Goal: Contribute content: Add original content to the website for others to see

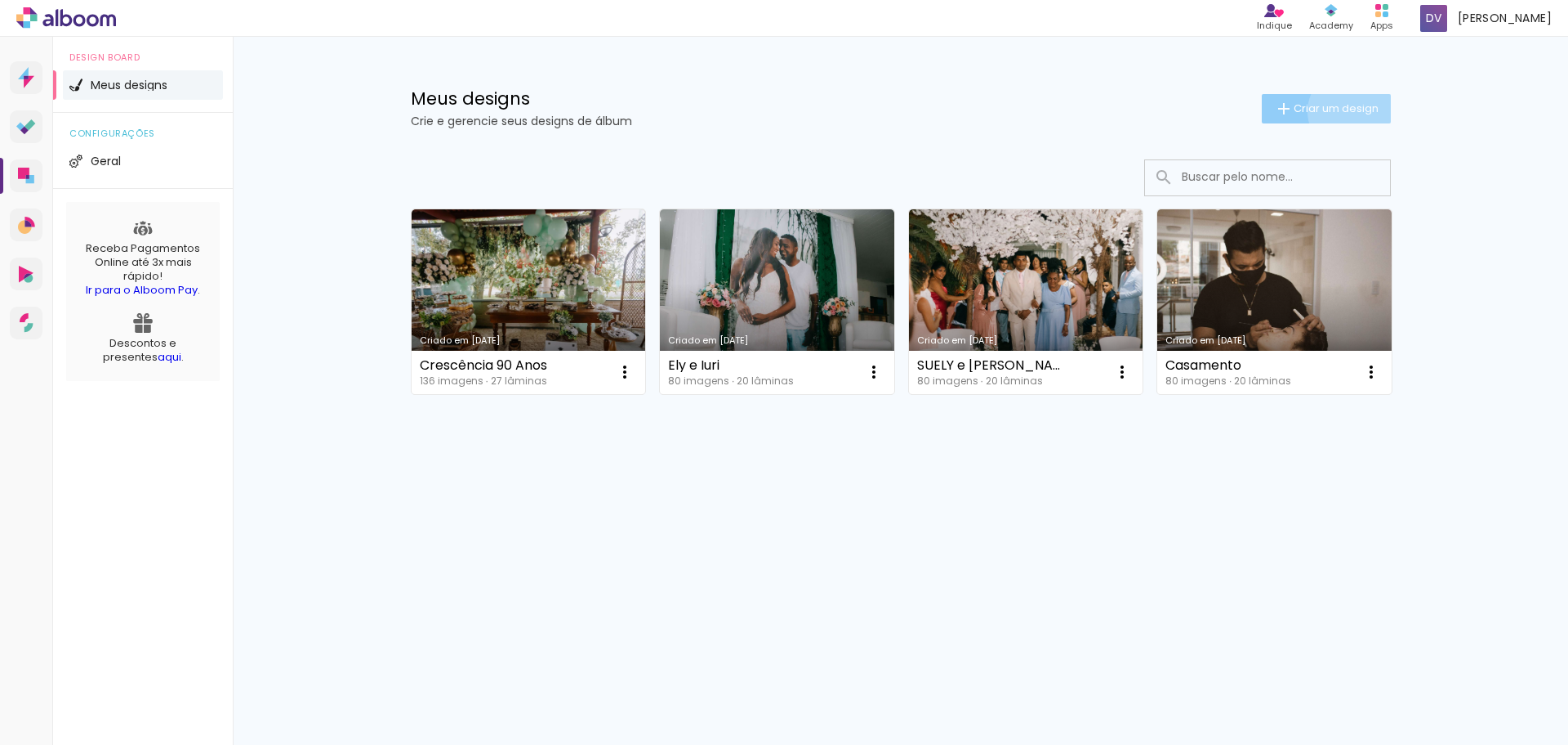
click at [1348, 111] on span "Criar um design" at bounding box center [1336, 108] width 85 height 11
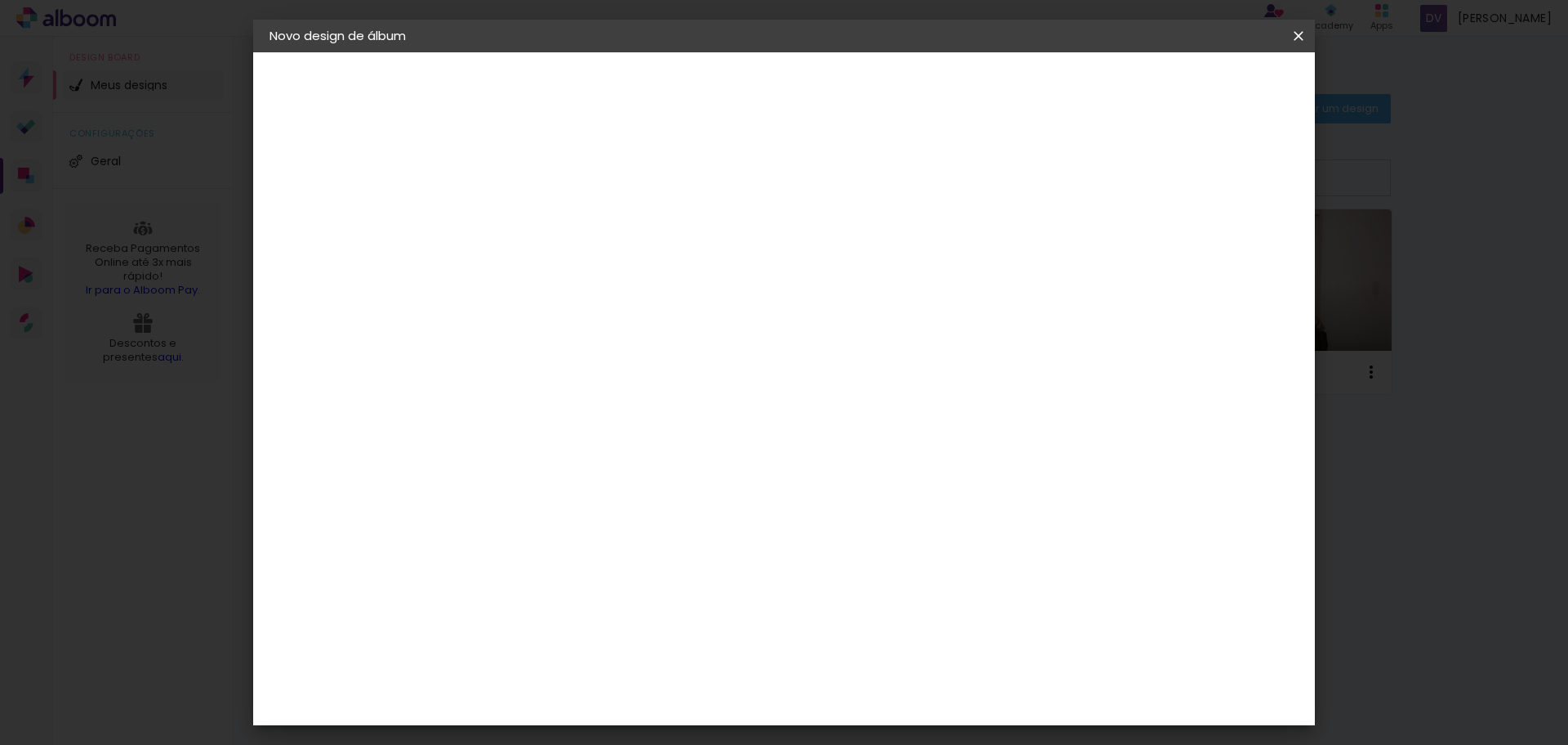
click at [537, 227] on input at bounding box center [537, 219] width 0 height 25
type input "Neuma"
type paper-input "Neuma"
click at [0, 0] on slot "Avançar" at bounding box center [0, 0] width 0 height 0
click at [632, 313] on input at bounding box center [578, 311] width 165 height 21
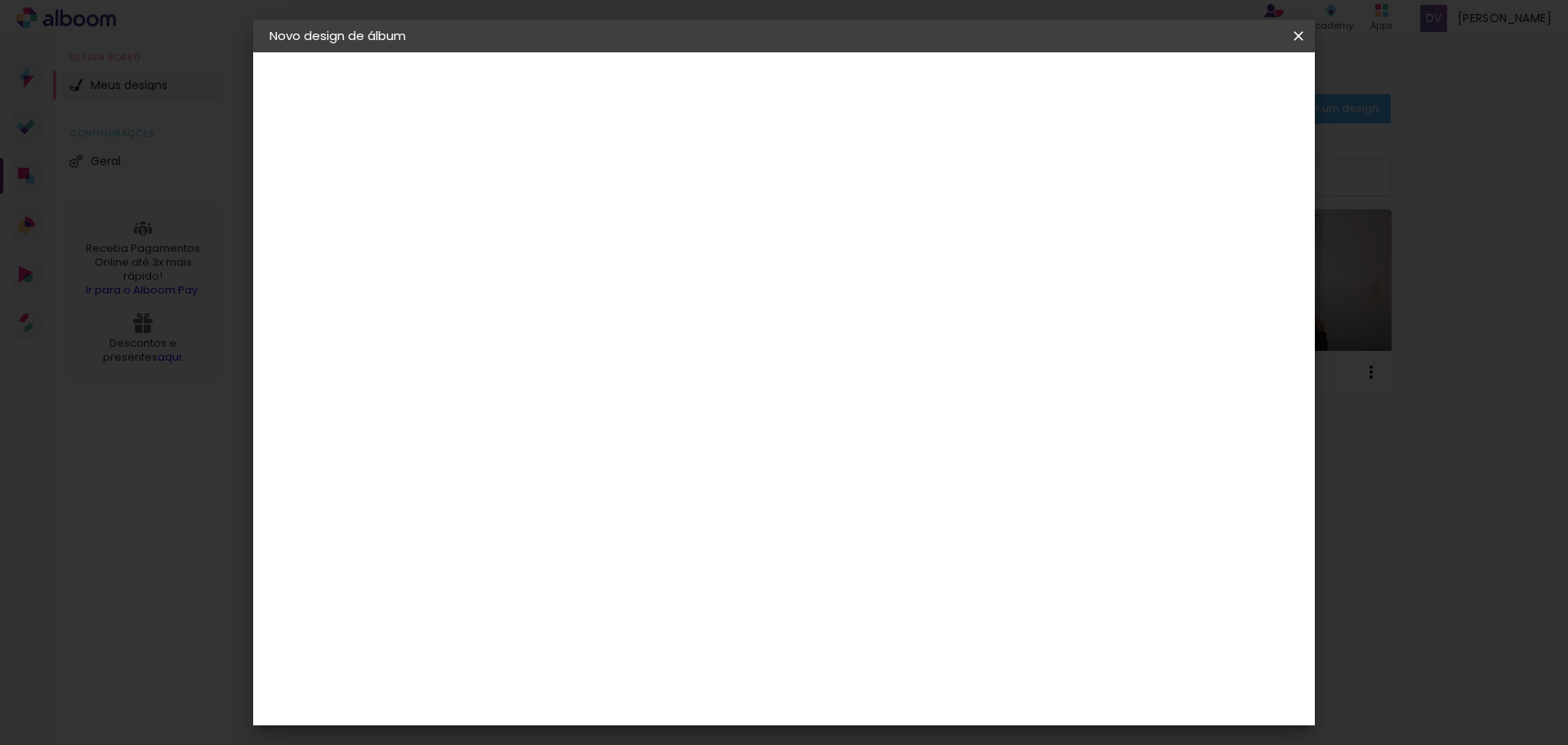
type input "lu"
type paper-input "lu"
click at [635, 374] on div "[PERSON_NAME]" at bounding box center [580, 369] width 108 height 13
click at [808, 252] on paper-item "Tamanho Livre" at bounding box center [735, 248] width 145 height 36
click at [603, 368] on div "[PERSON_NAME]" at bounding box center [580, 369] width 108 height 13
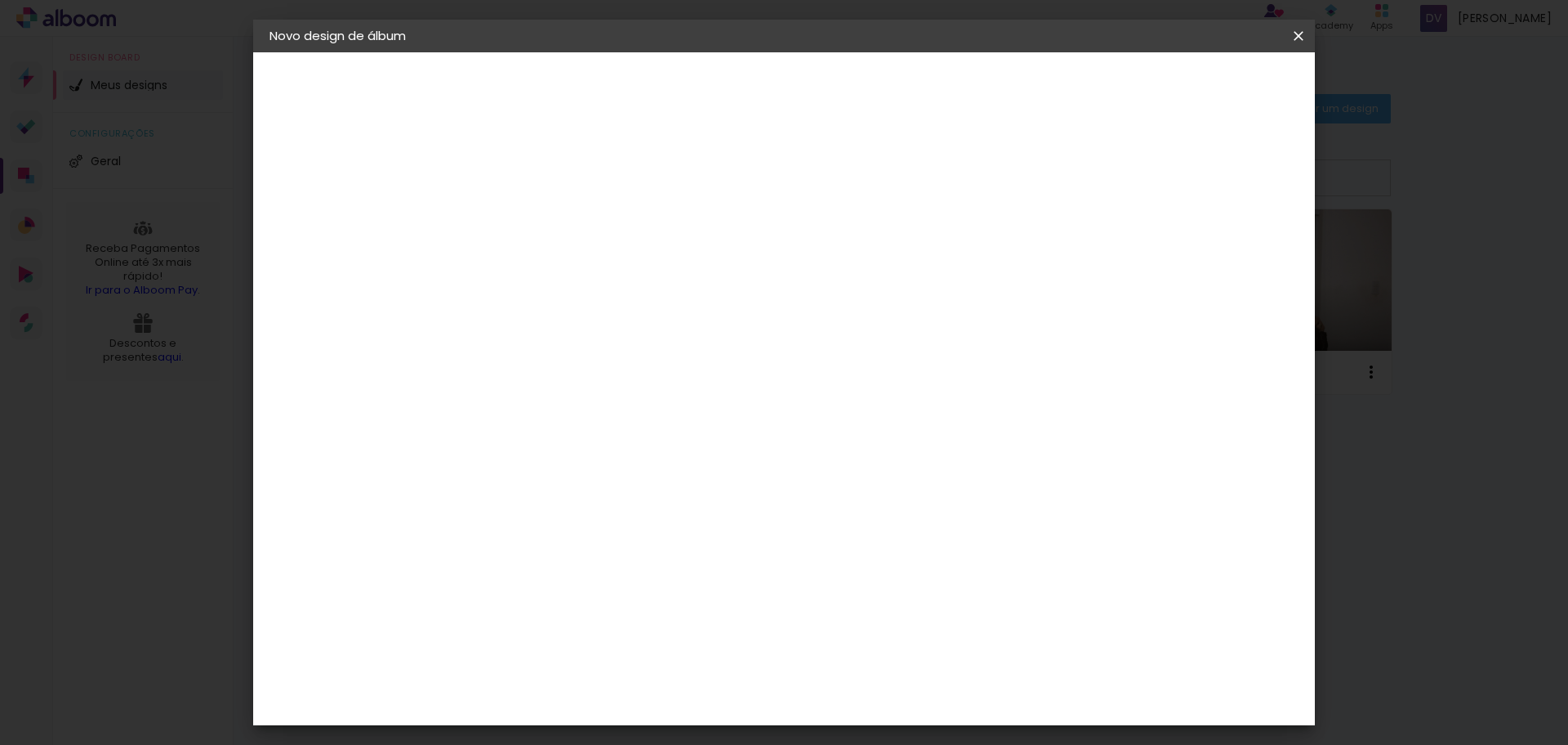
click at [0, 0] on slot "Avançar" at bounding box center [0, 0] width 0 height 0
click at [601, 272] on input "text" at bounding box center [568, 285] width 64 height 25
click at [0, 0] on slot "Encadernados" at bounding box center [0, 0] width 0 height 0
type input "Encadernados"
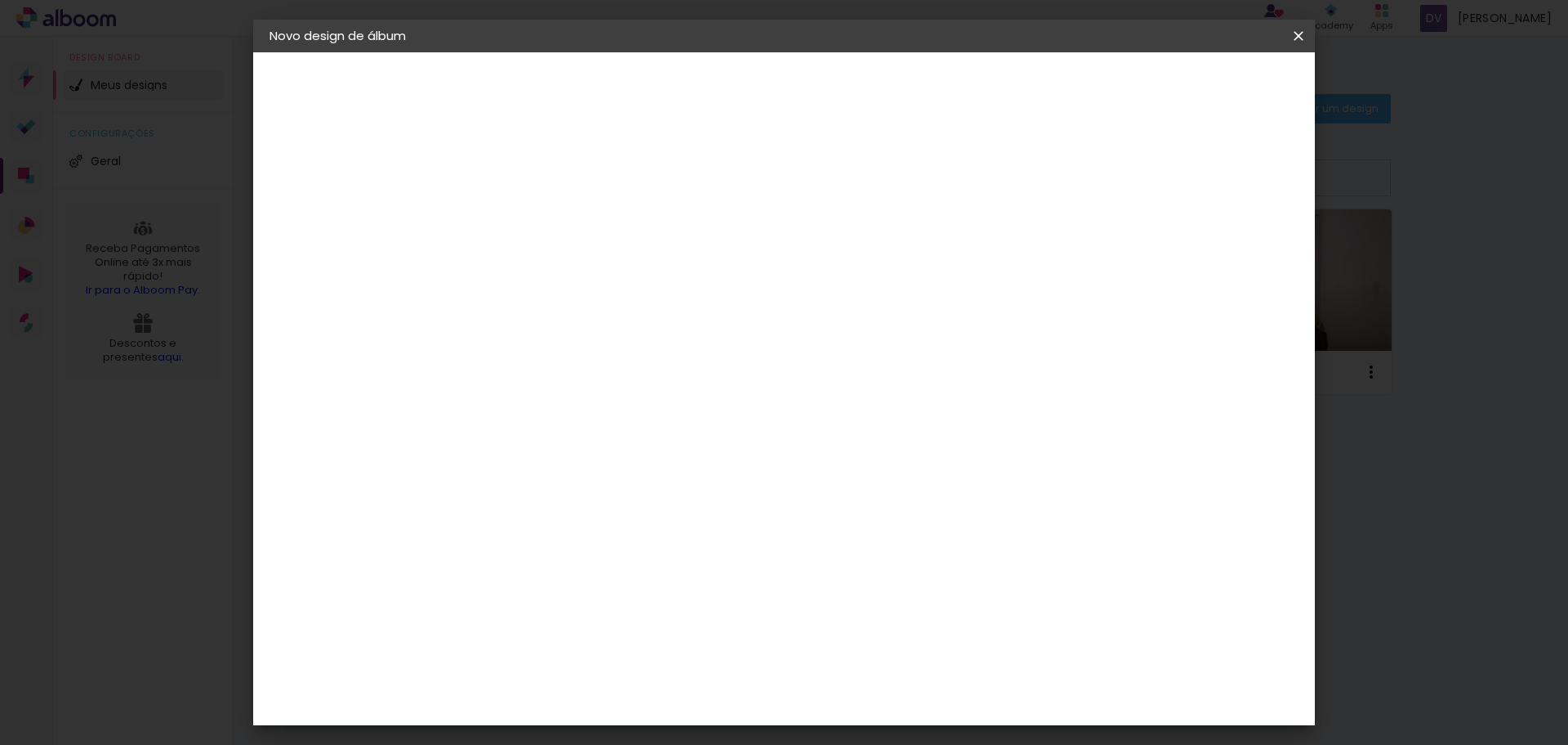
click at [0, 0] on slot "Avançar" at bounding box center [0, 0] width 0 height 0
click at [1170, 178] on div "Mostrar sangria" at bounding box center [1158, 176] width 108 height 21
type paper-checkbox "on"
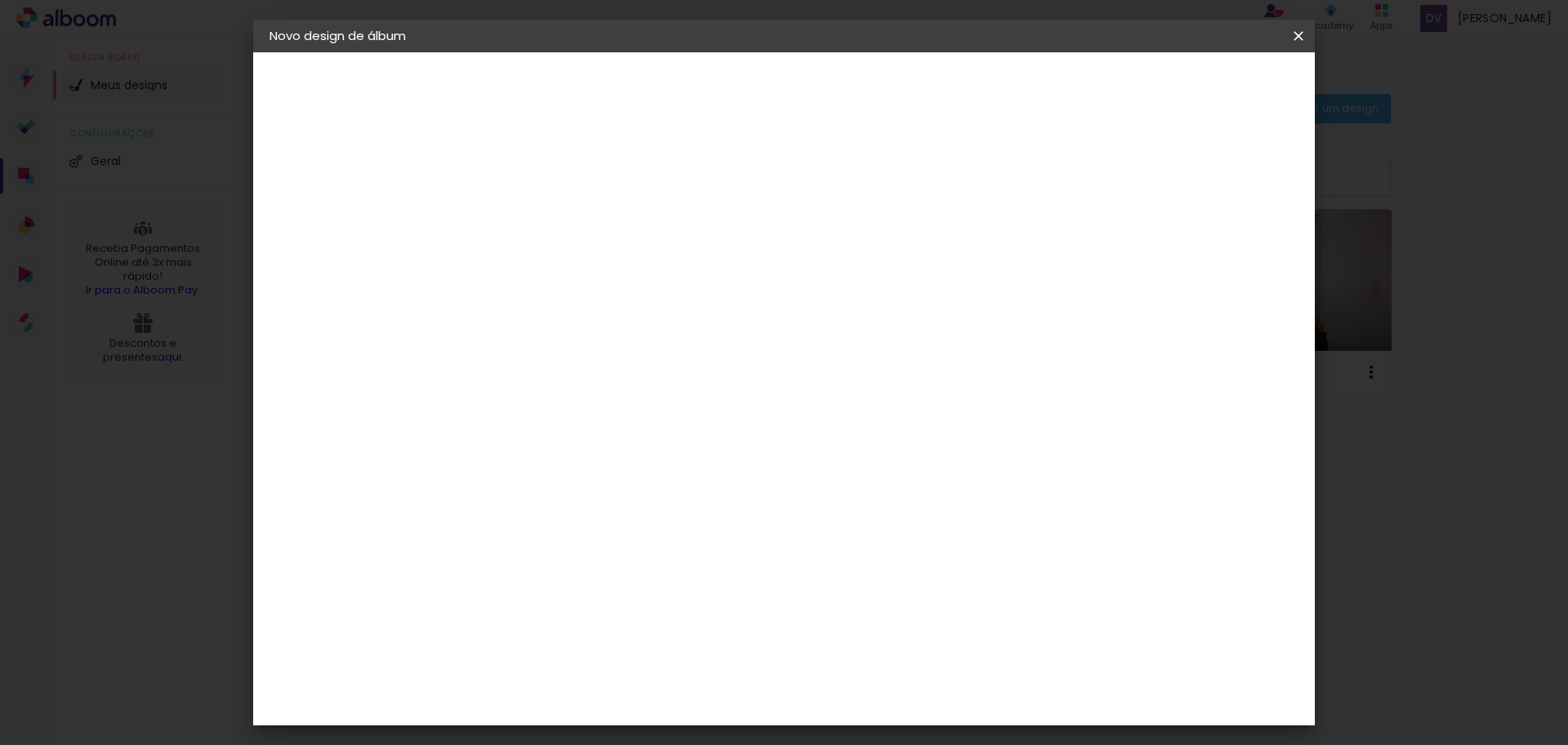
click at [1104, 178] on div at bounding box center [1097, 176] width 14 height 14
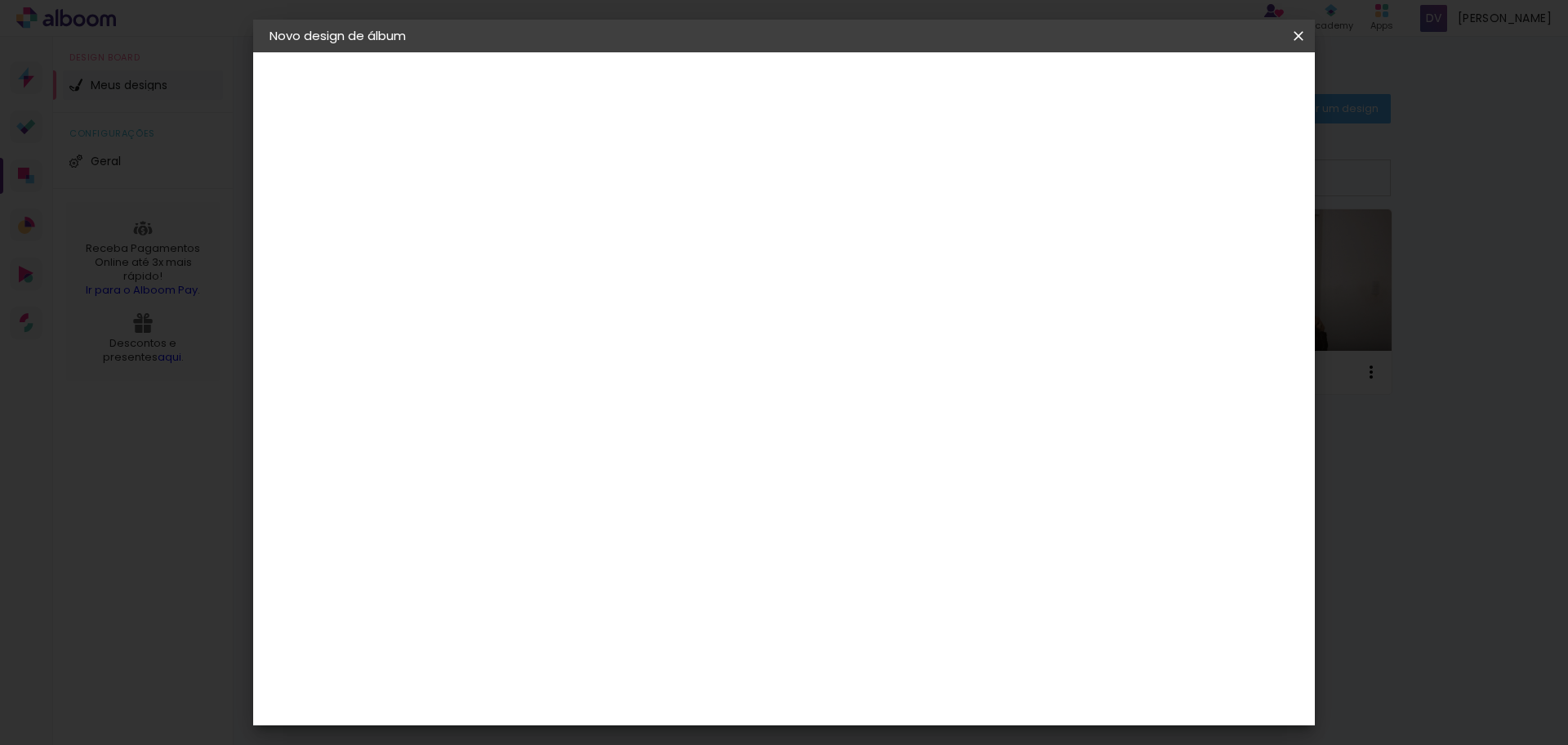
click at [1197, 90] on span "Iniciar design" at bounding box center [1159, 86] width 74 height 12
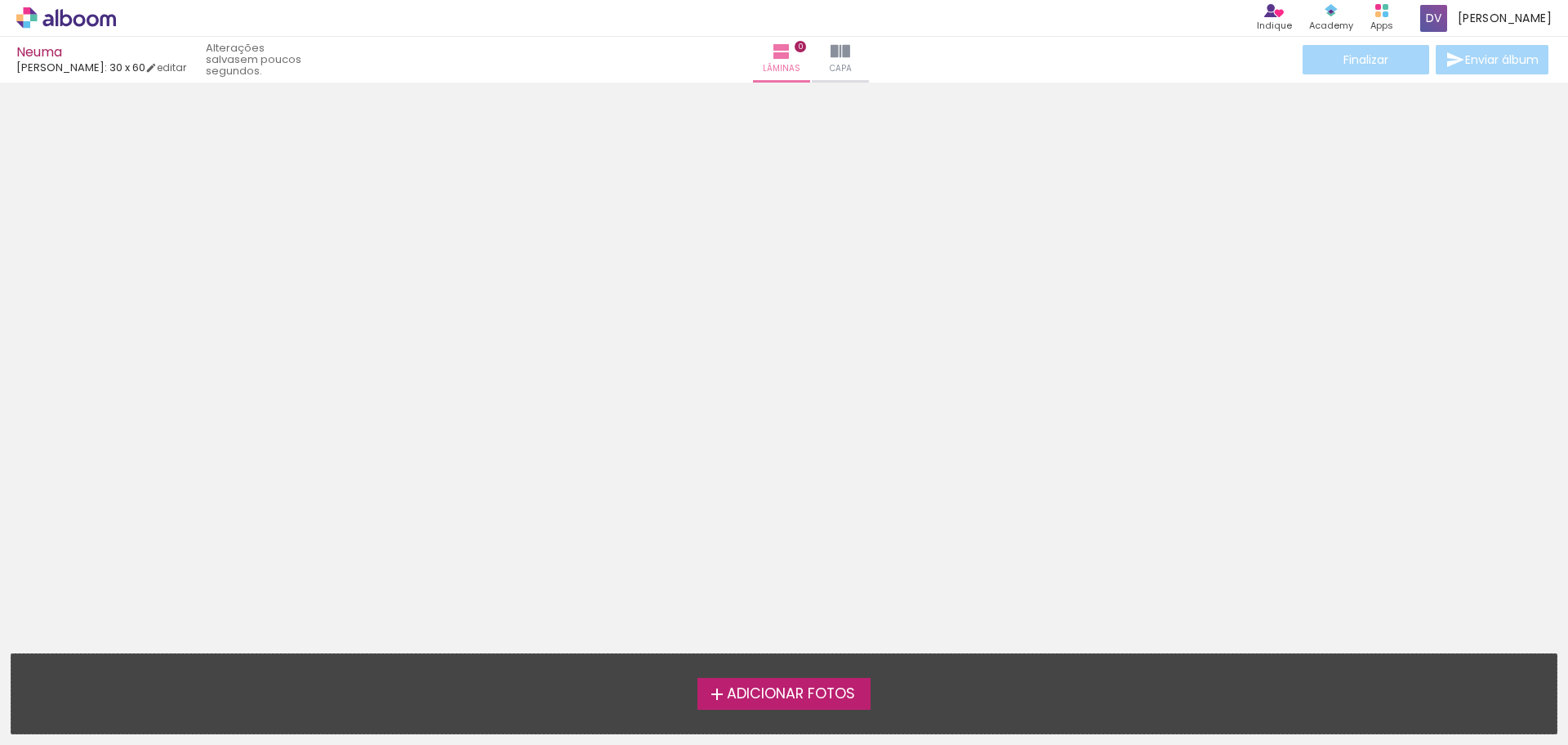
click at [791, 691] on span "Adicionar Fotos" at bounding box center [790, 694] width 128 height 14
click at [0, 0] on input "file" at bounding box center [0, 0] width 0 height 0
click at [801, 695] on span "Adicionar Fotos" at bounding box center [790, 694] width 128 height 14
click at [0, 0] on input "file" at bounding box center [0, 0] width 0 height 0
